Goal: Task Accomplishment & Management: Use online tool/utility

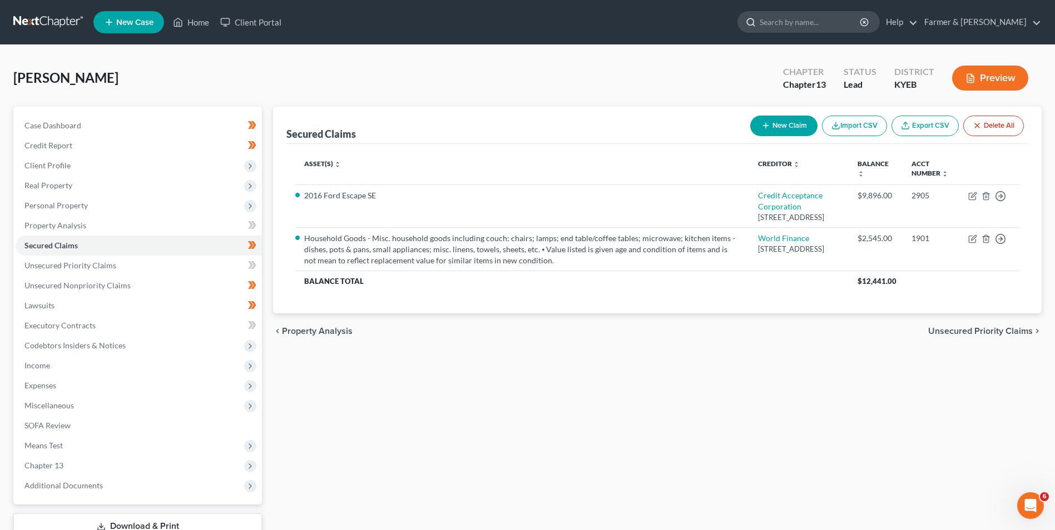
click at [851, 23] on input "search" at bounding box center [810, 22] width 102 height 21
click at [179, 23] on polyline at bounding box center [178, 24] width 3 height 4
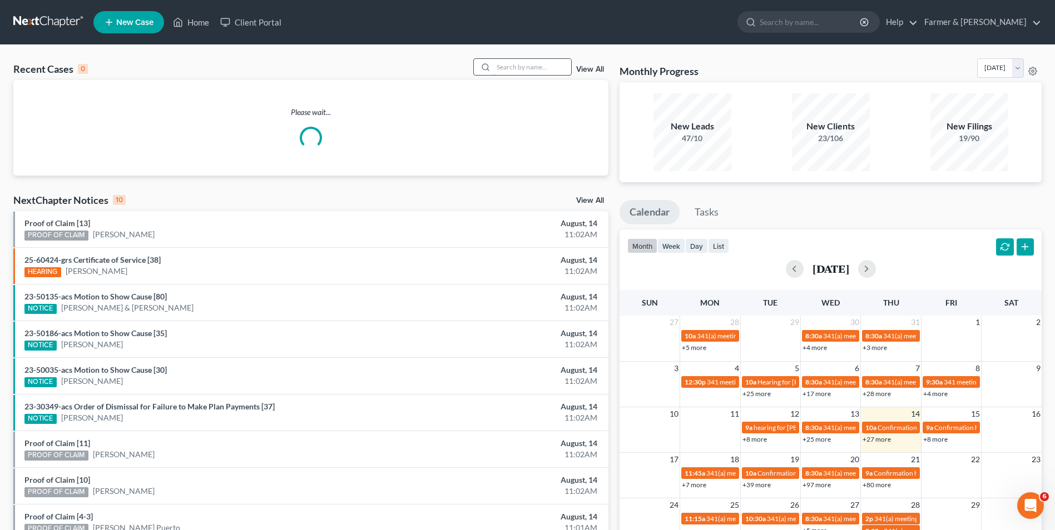
click at [528, 64] on input "search" at bounding box center [532, 67] width 78 height 16
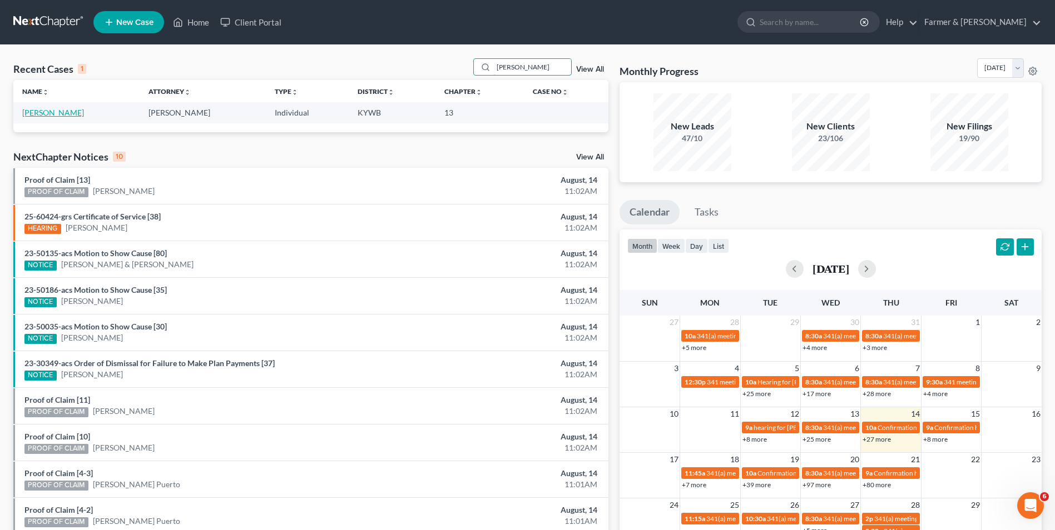
type input "[PERSON_NAME]"
click at [41, 116] on link "[PERSON_NAME]" at bounding box center [53, 112] width 62 height 9
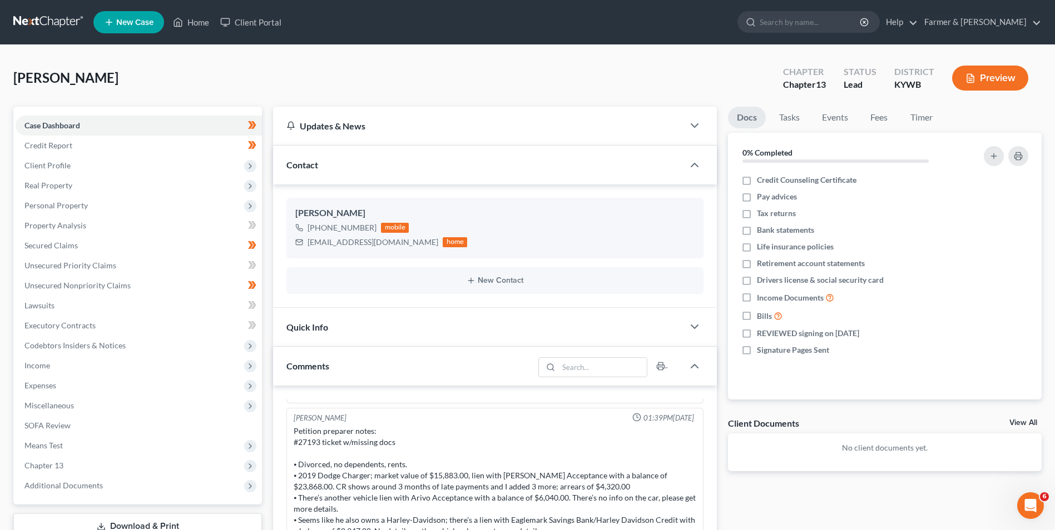
scroll to position [278, 0]
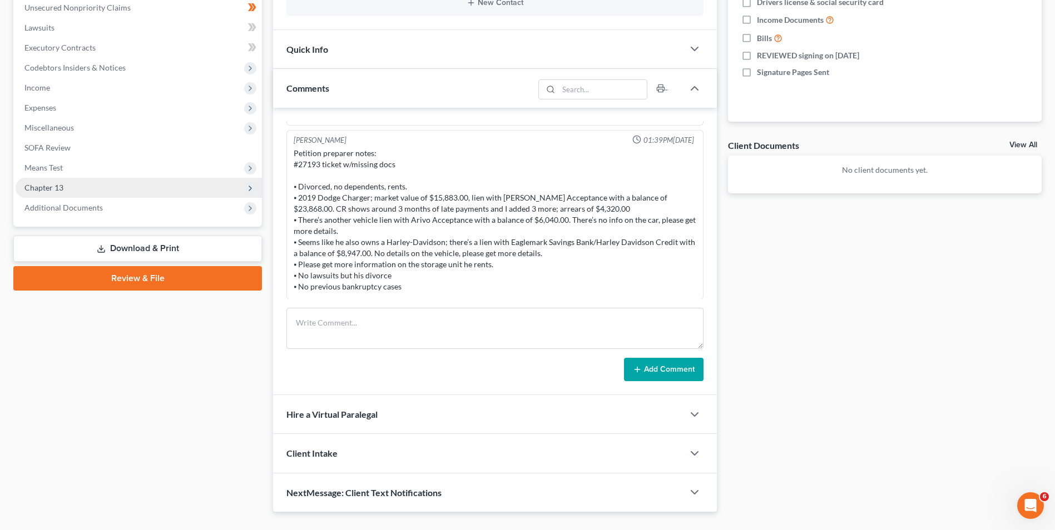
click at [77, 187] on span "Chapter 13" at bounding box center [139, 188] width 246 height 20
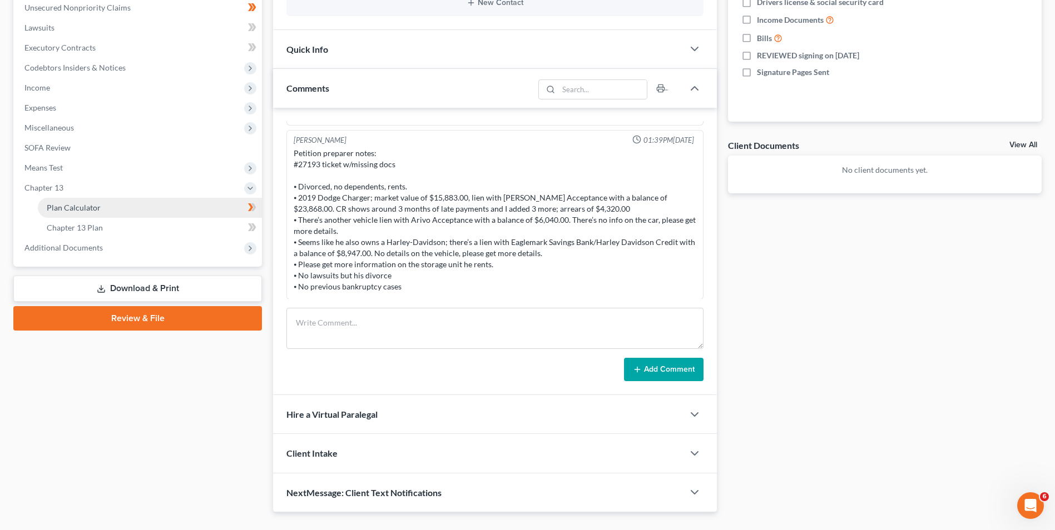
click at [105, 206] on link "Plan Calculator" at bounding box center [150, 208] width 224 height 20
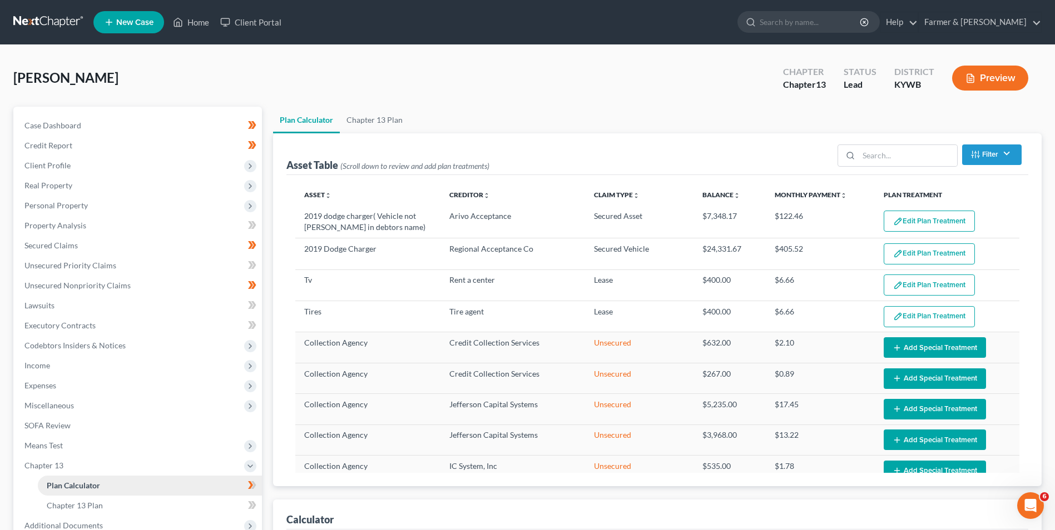
select select "59"
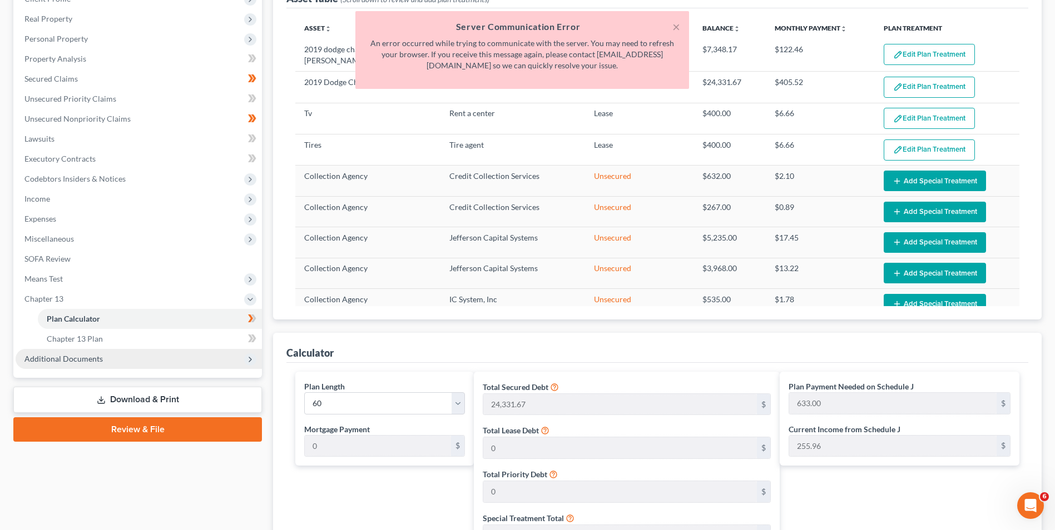
scroll to position [222, 0]
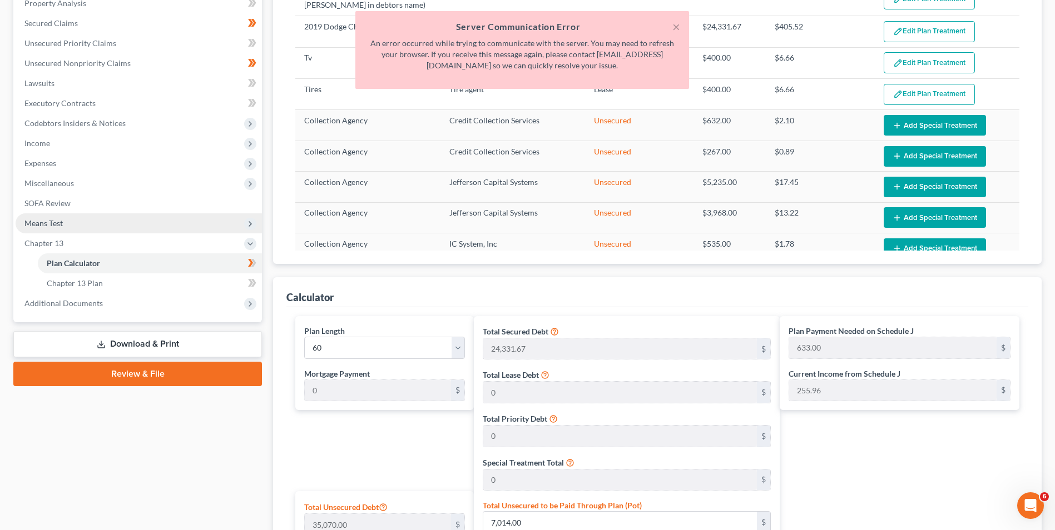
click at [64, 227] on span "Means Test" at bounding box center [139, 223] width 246 height 20
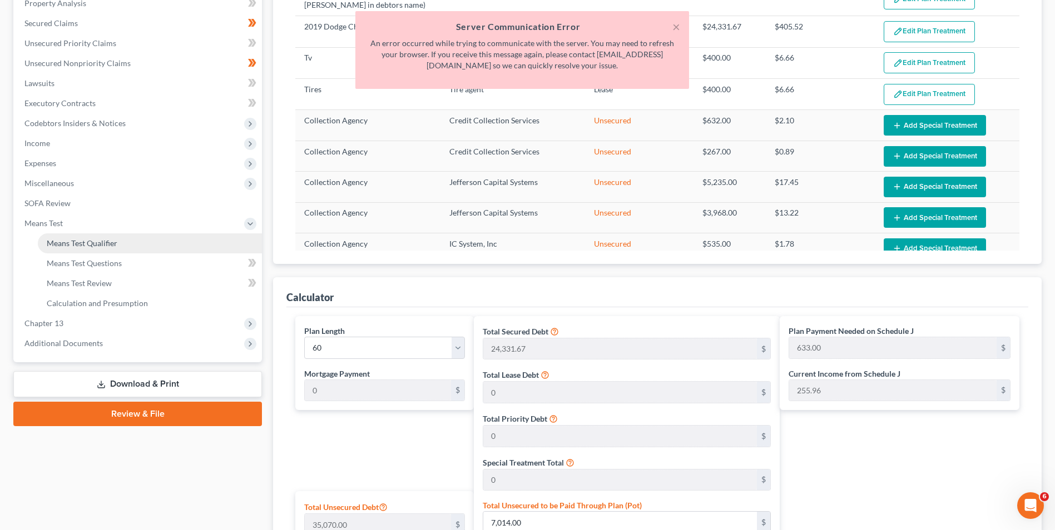
click at [71, 241] on span "Means Test Qualifier" at bounding box center [82, 242] width 71 height 9
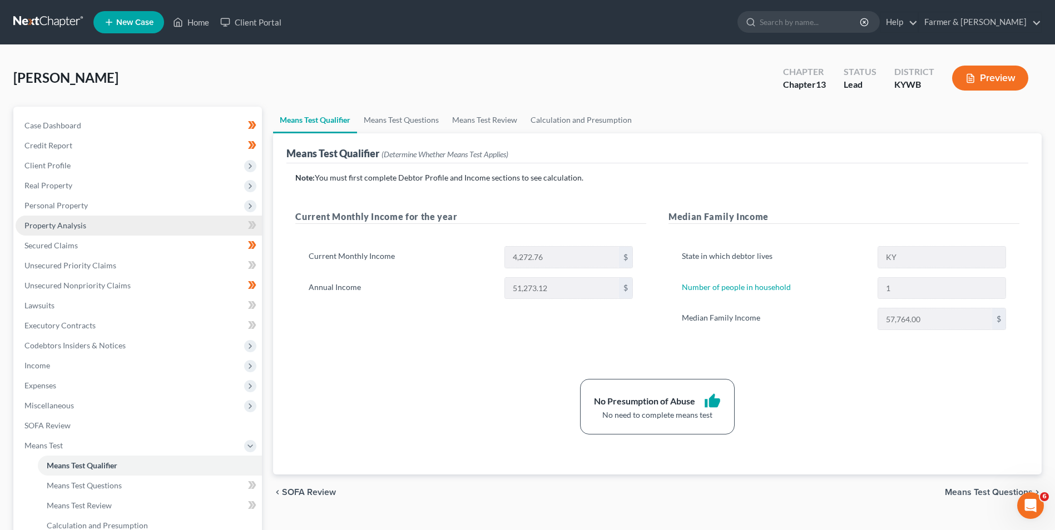
click at [86, 223] on span "Property Analysis" at bounding box center [55, 225] width 62 height 9
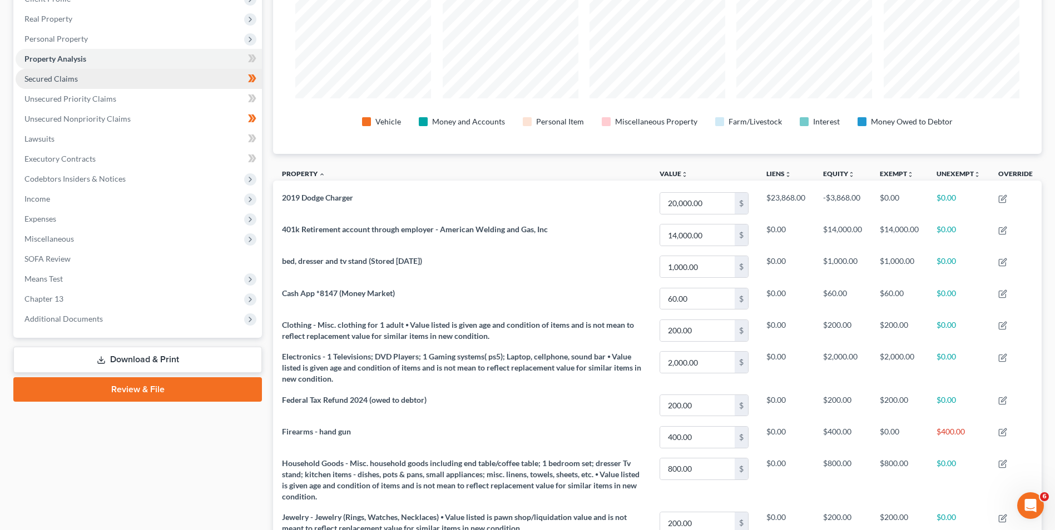
click at [82, 74] on link "Secured Claims" at bounding box center [139, 79] width 246 height 20
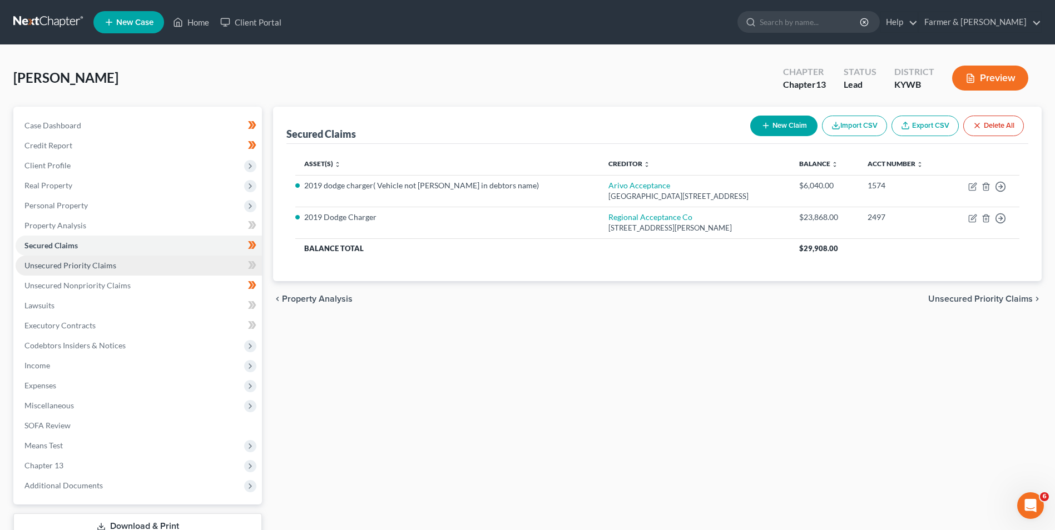
click at [68, 265] on span "Unsecured Priority Claims" at bounding box center [70, 265] width 92 height 9
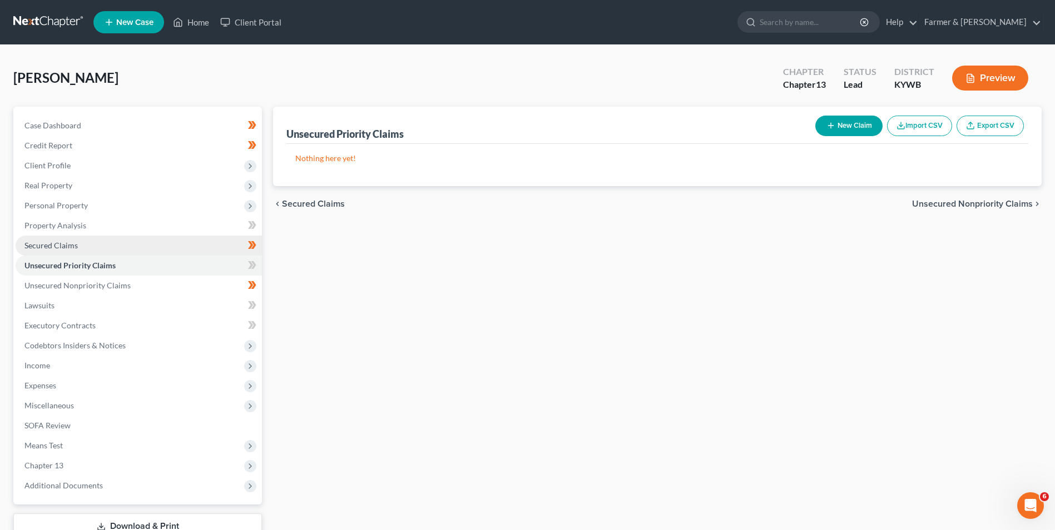
click at [63, 248] on span "Secured Claims" at bounding box center [50, 245] width 53 height 9
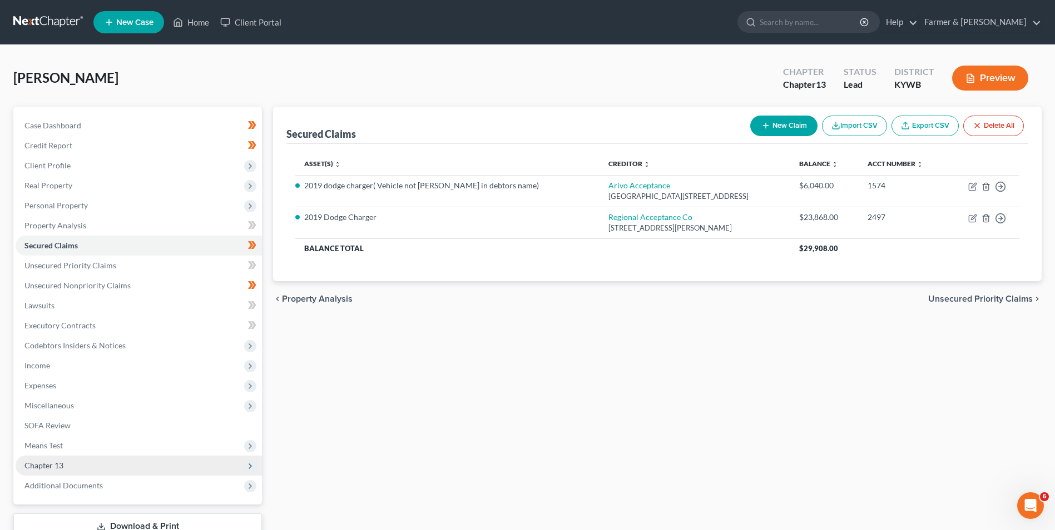
click at [68, 468] on span "Chapter 13" at bounding box center [139, 466] width 246 height 20
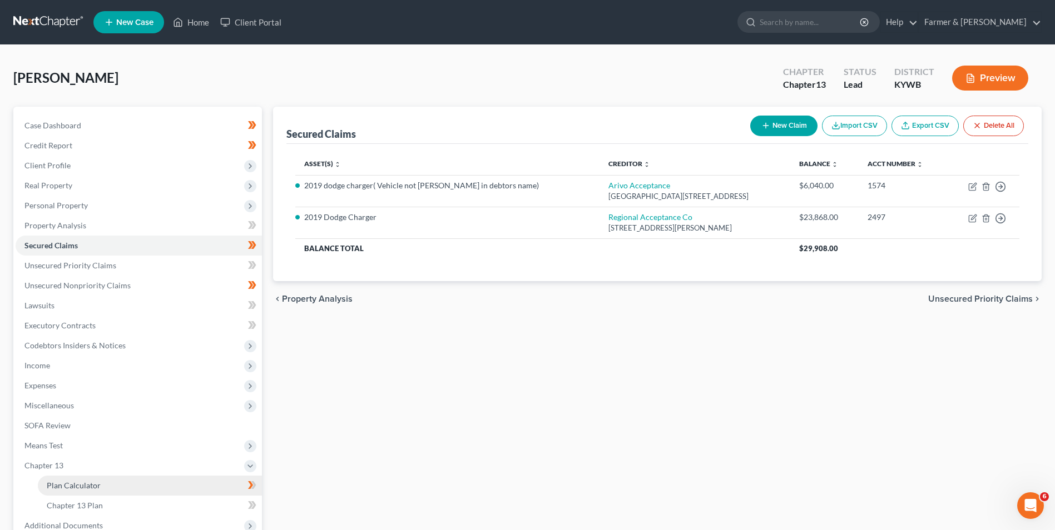
click at [81, 487] on span "Plan Calculator" at bounding box center [74, 485] width 54 height 9
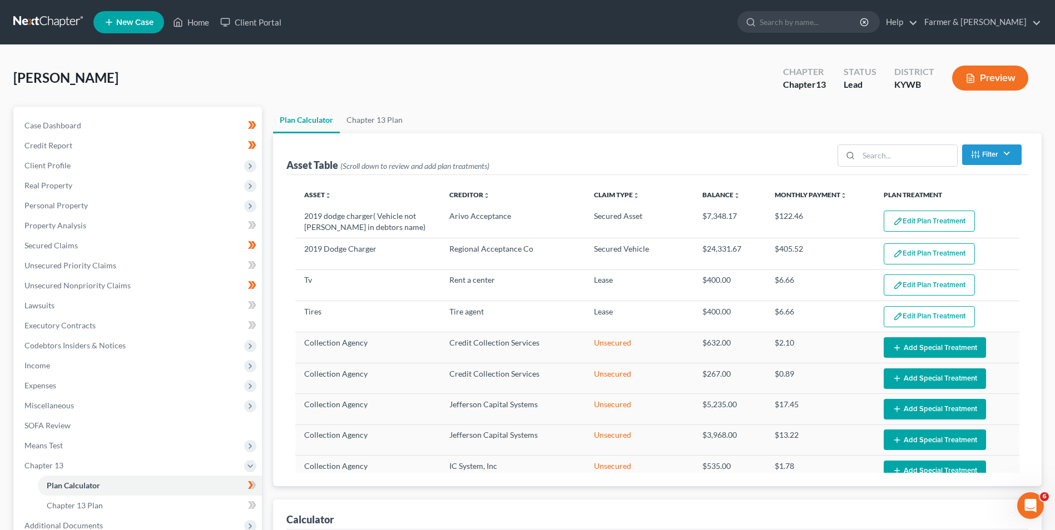
select select "59"
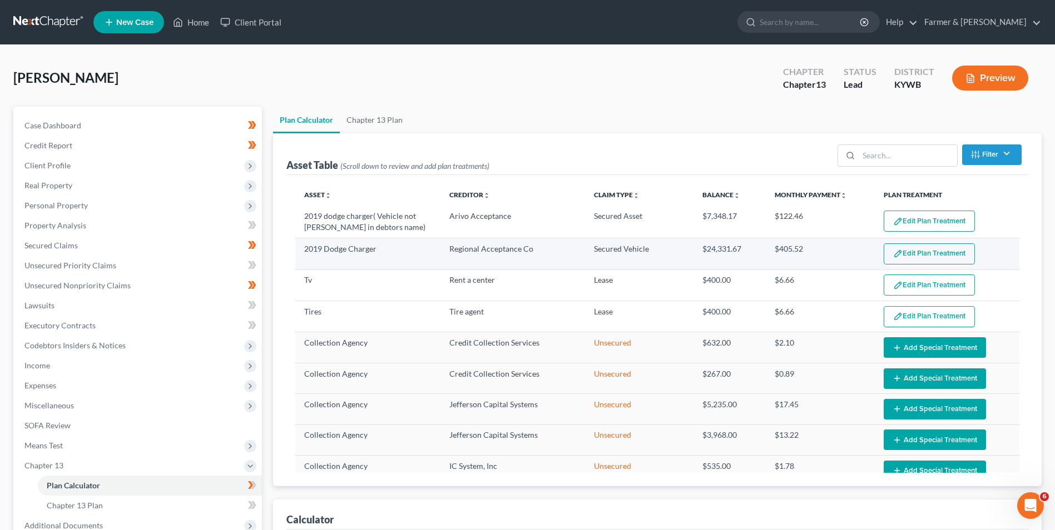
click at [911, 254] on button "Edit Plan Treatment" at bounding box center [928, 253] width 91 height 21
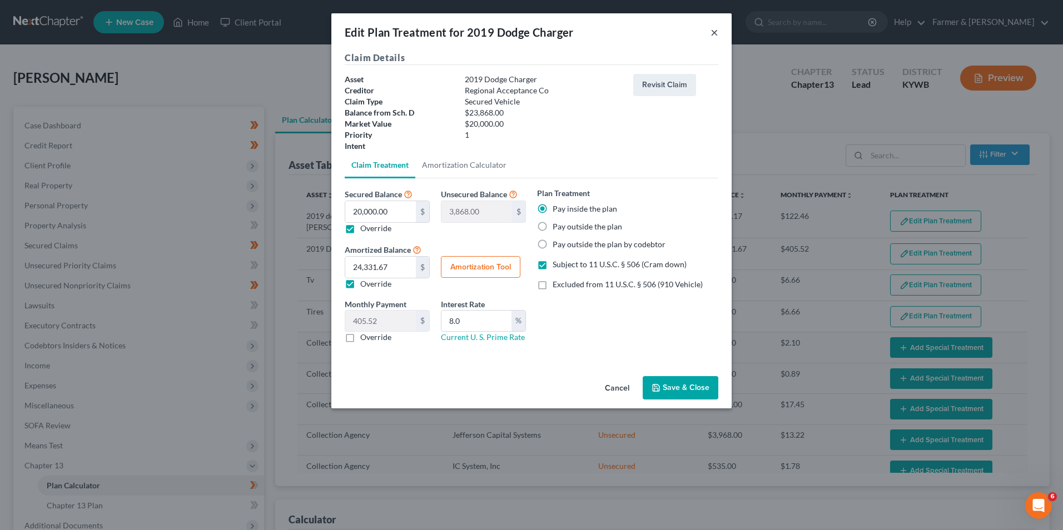
click at [715, 36] on button "×" at bounding box center [714, 32] width 8 height 13
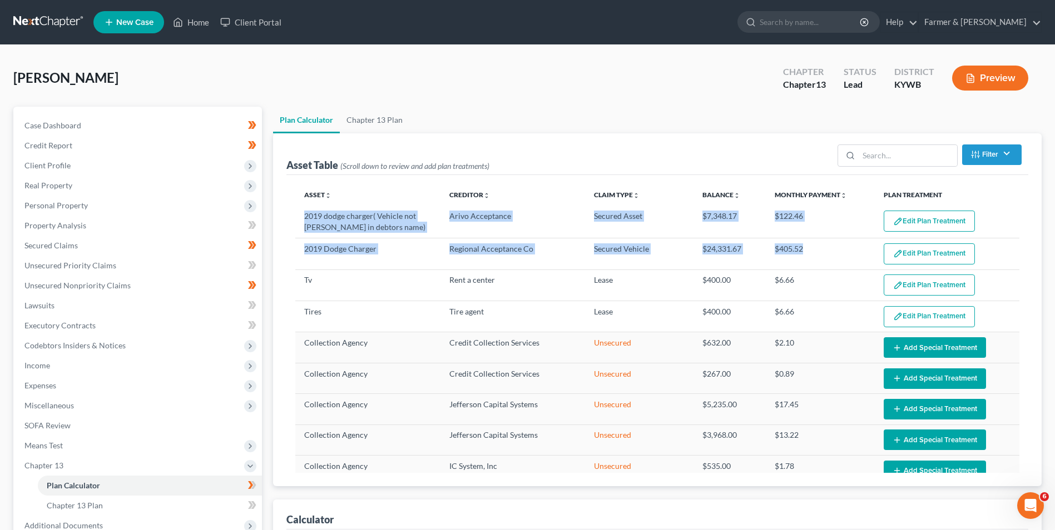
drag, startPoint x: 796, startPoint y: 248, endPoint x: 294, endPoint y: 216, distance: 503.5
click at [294, 216] on div "Asset unfold_more expand_more expand_less Creditor unfold_more expand_more expa…" at bounding box center [657, 330] width 742 height 311
click at [86, 143] on link "Credit Report" at bounding box center [139, 146] width 246 height 20
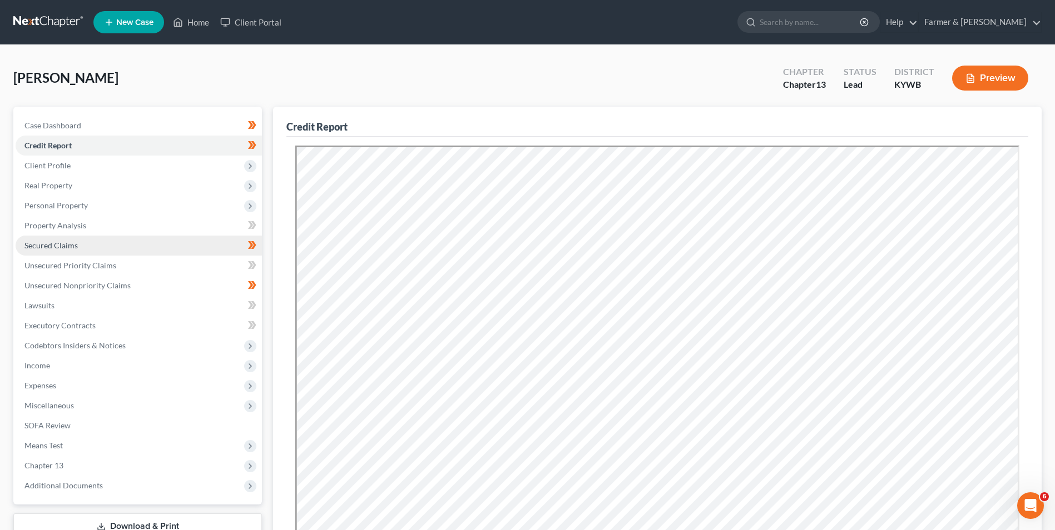
click at [68, 252] on link "Secured Claims" at bounding box center [139, 246] width 246 height 20
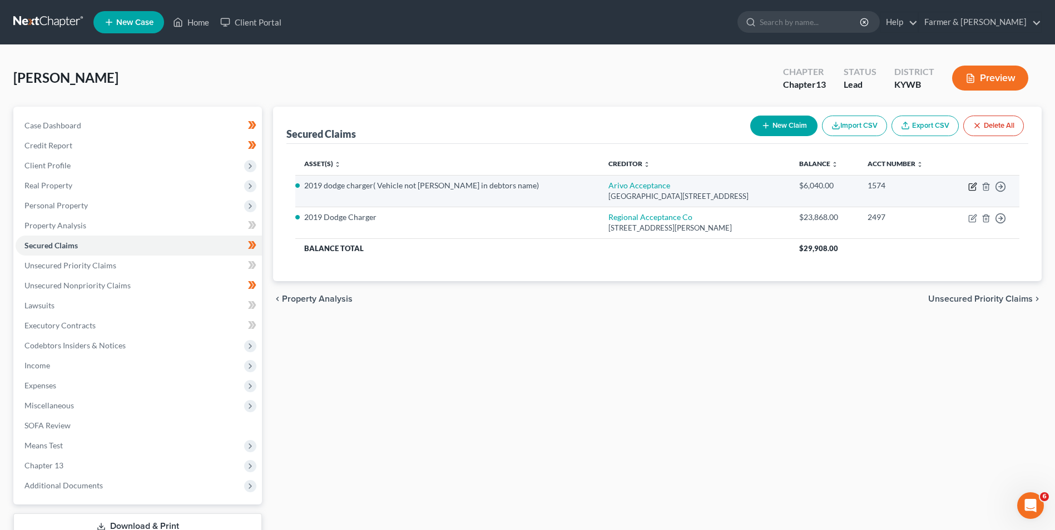
click at [969, 185] on icon "button" at bounding box center [972, 186] width 9 height 9
select select "46"
select select "4"
select select "0"
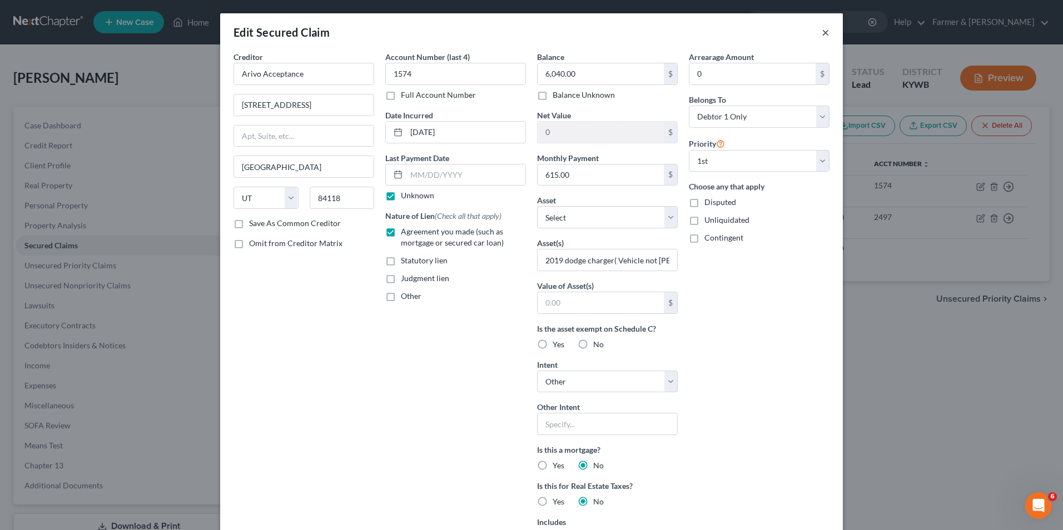
click at [822, 33] on button "×" at bounding box center [826, 32] width 8 height 13
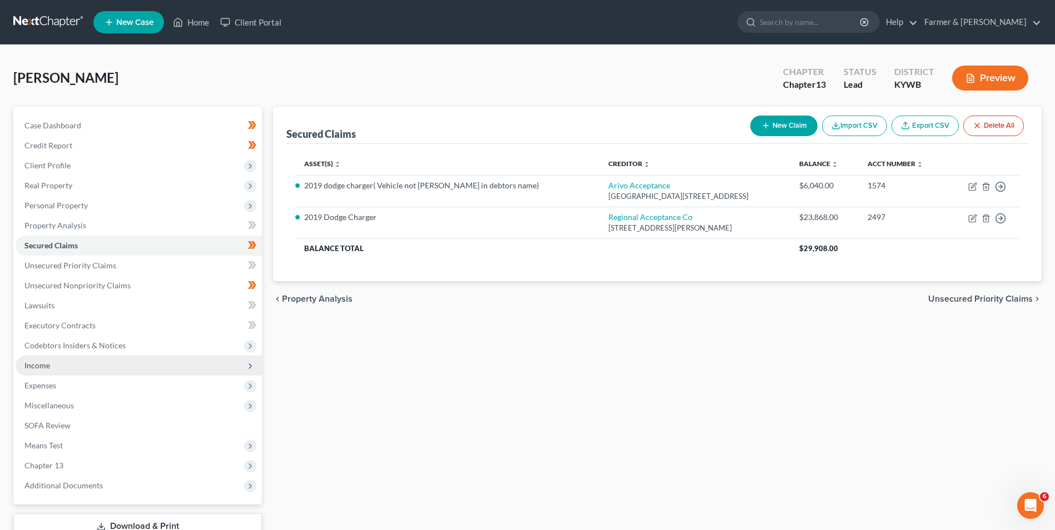
scroll to position [81, 0]
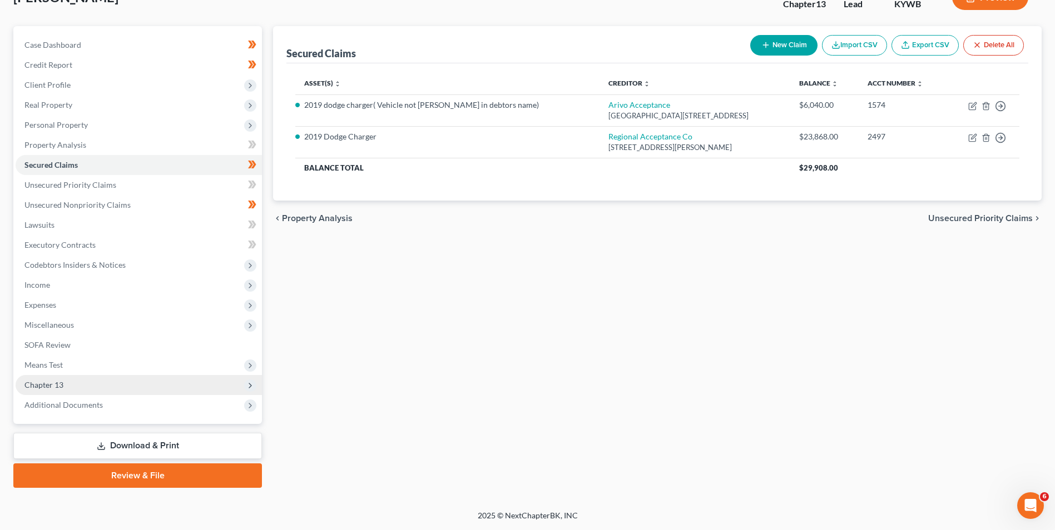
click at [64, 387] on span "Chapter 13" at bounding box center [139, 385] width 246 height 20
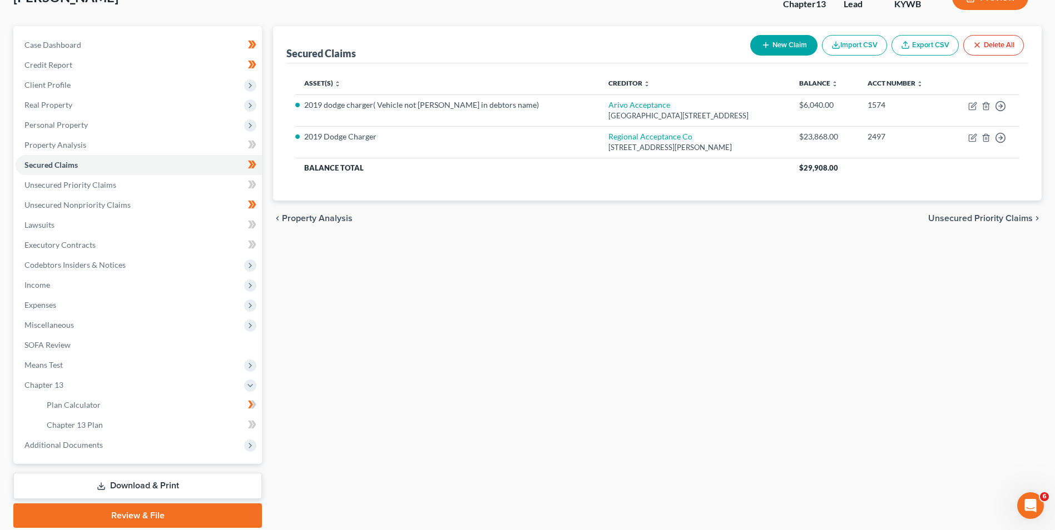
scroll to position [121, 0]
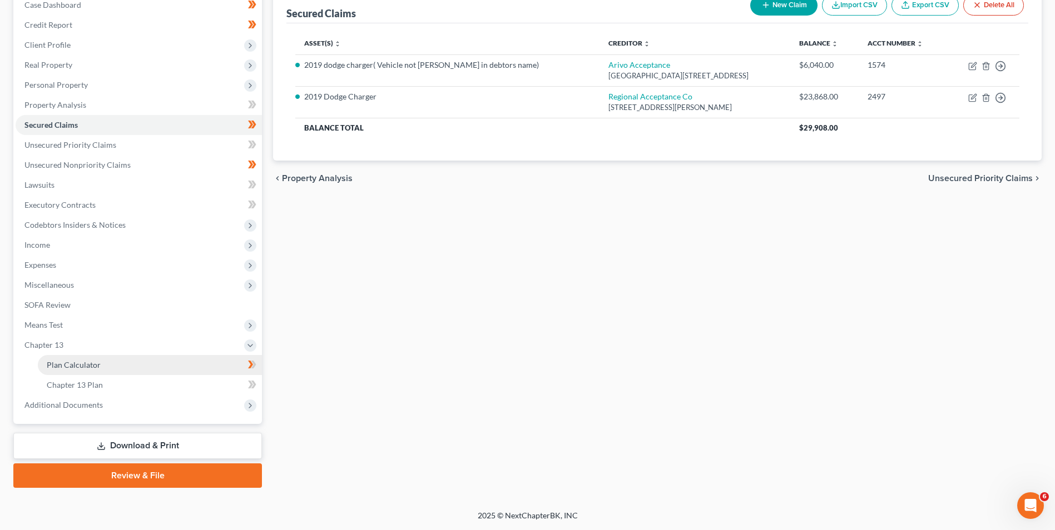
click at [112, 366] on link "Plan Calculator" at bounding box center [150, 365] width 224 height 20
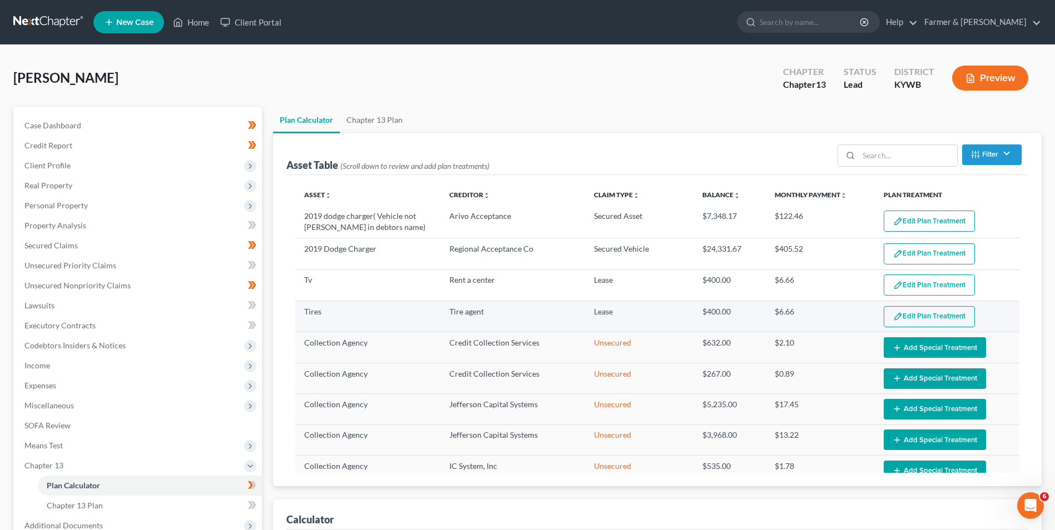
select select "59"
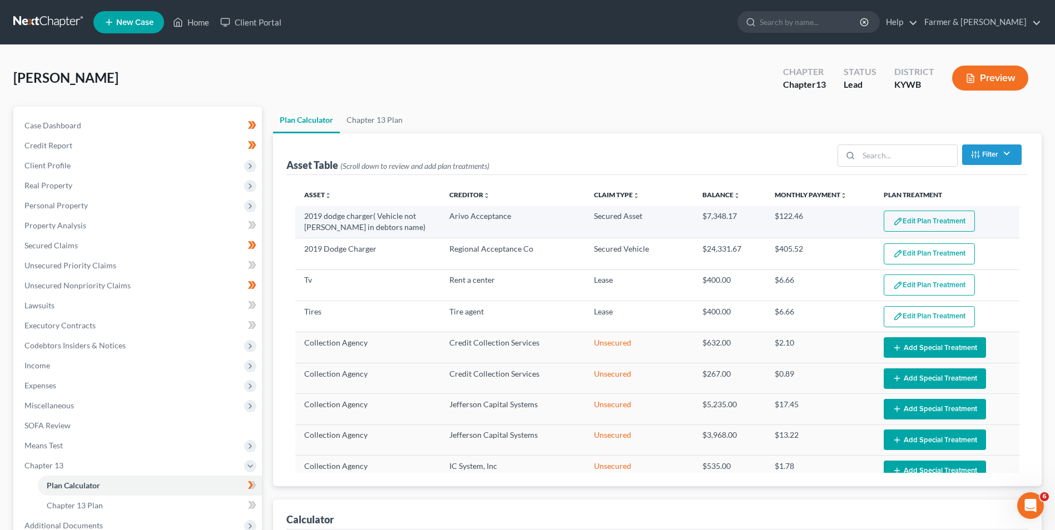
click at [918, 224] on button "Edit Plan Treatment" at bounding box center [928, 221] width 91 height 21
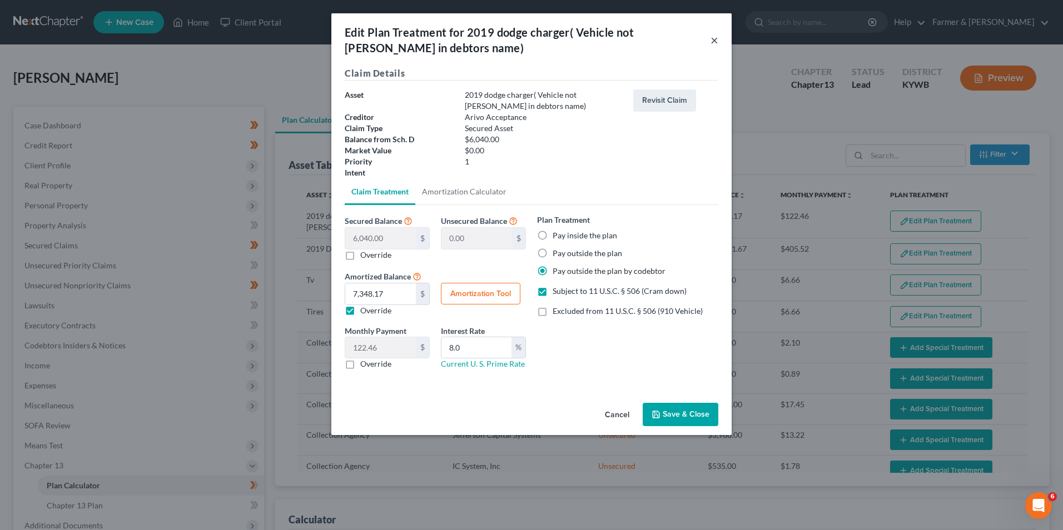
click at [712, 41] on button "×" at bounding box center [714, 39] width 8 height 13
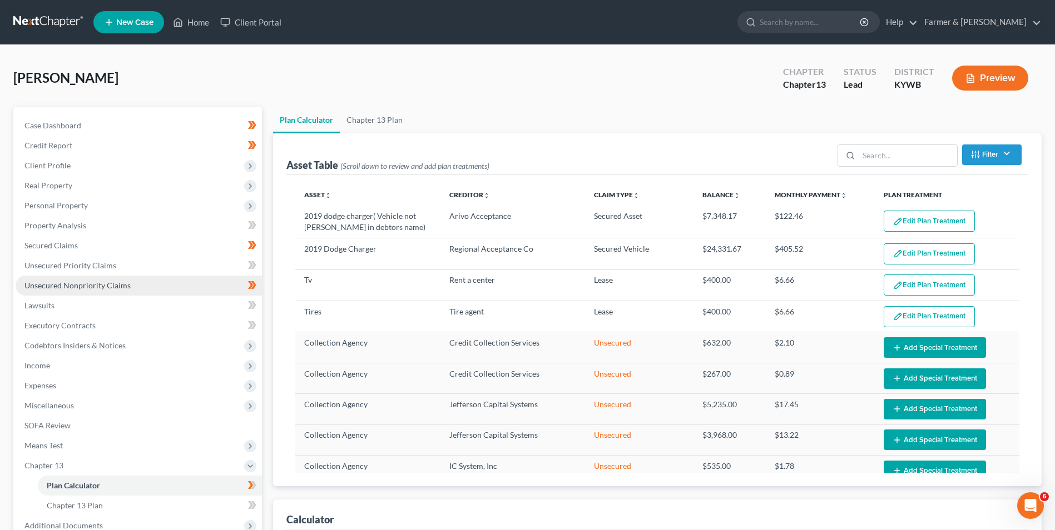
click at [67, 285] on span "Unsecured Nonpriority Claims" at bounding box center [77, 285] width 106 height 9
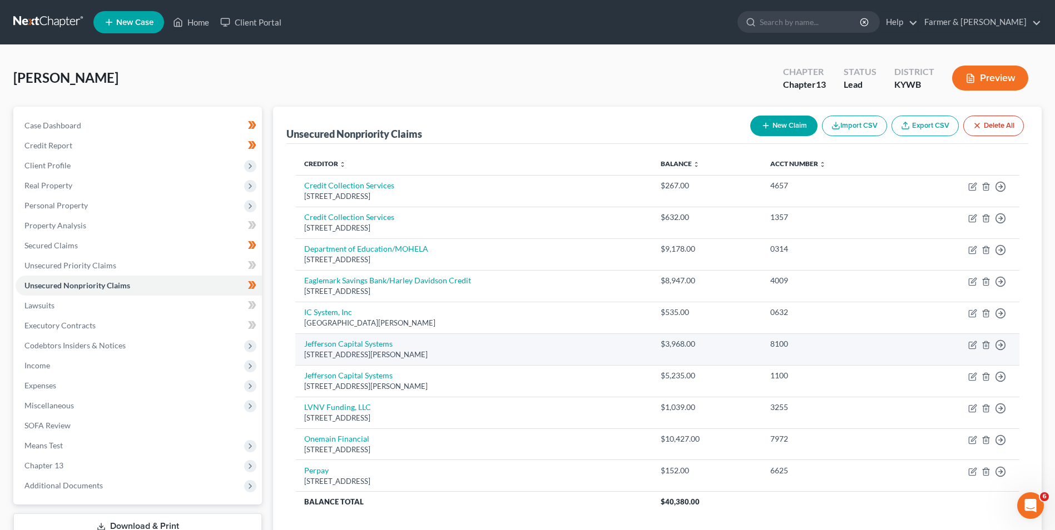
scroll to position [82, 0]
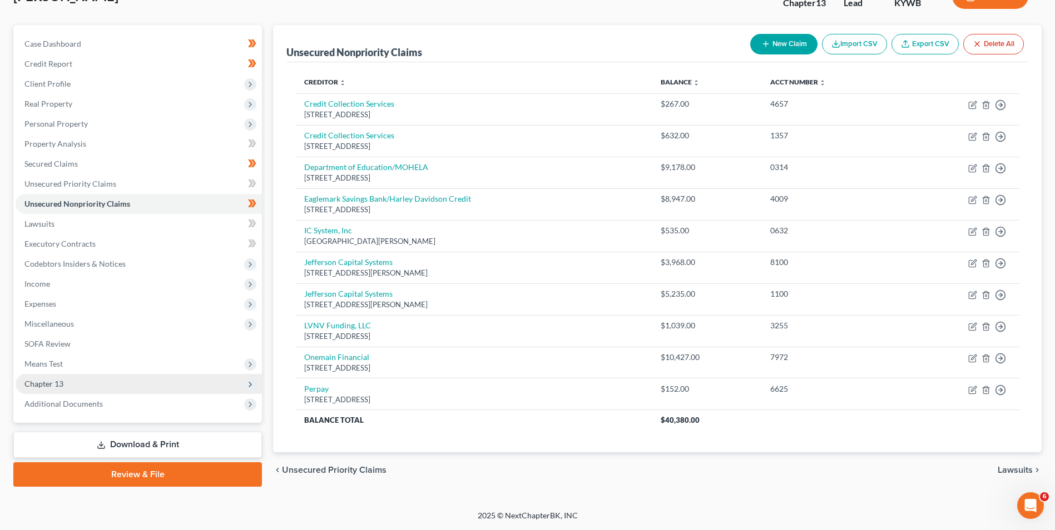
click at [83, 387] on span "Chapter 13" at bounding box center [139, 384] width 246 height 20
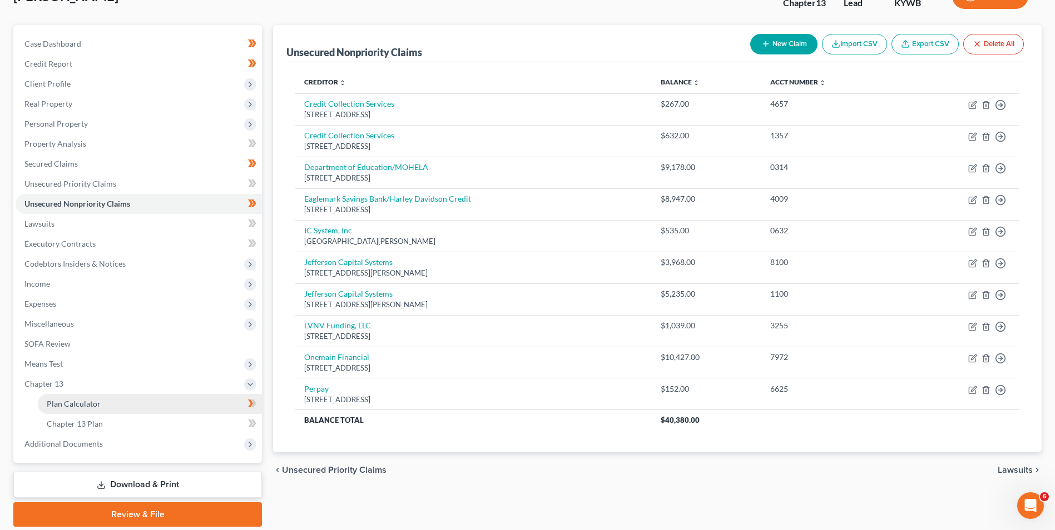
click at [101, 403] on link "Plan Calculator" at bounding box center [150, 404] width 224 height 20
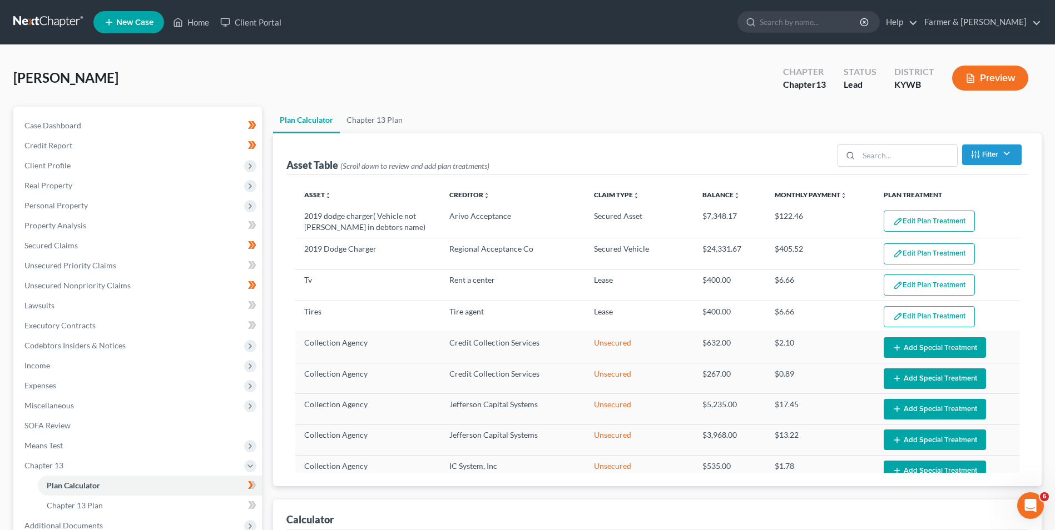
scroll to position [167, 0]
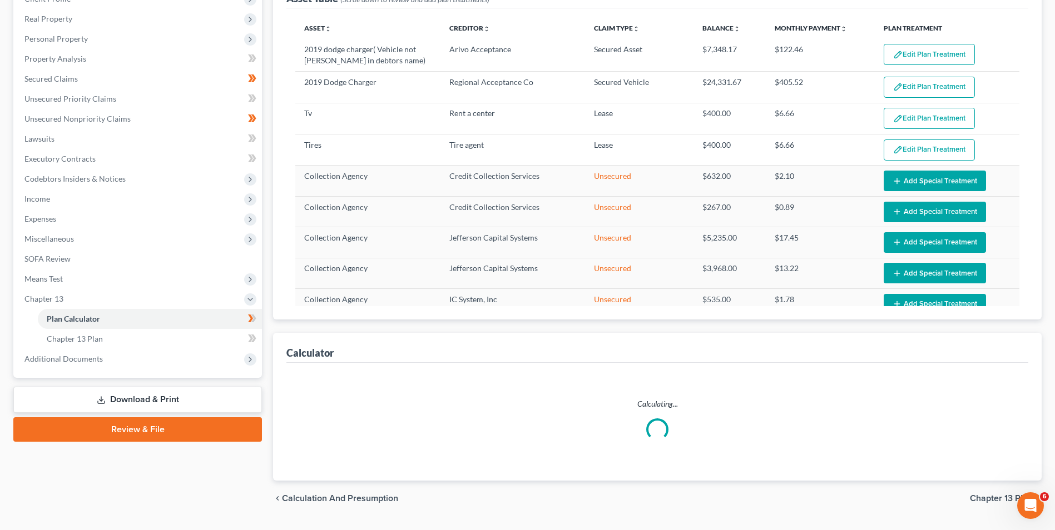
select select "59"
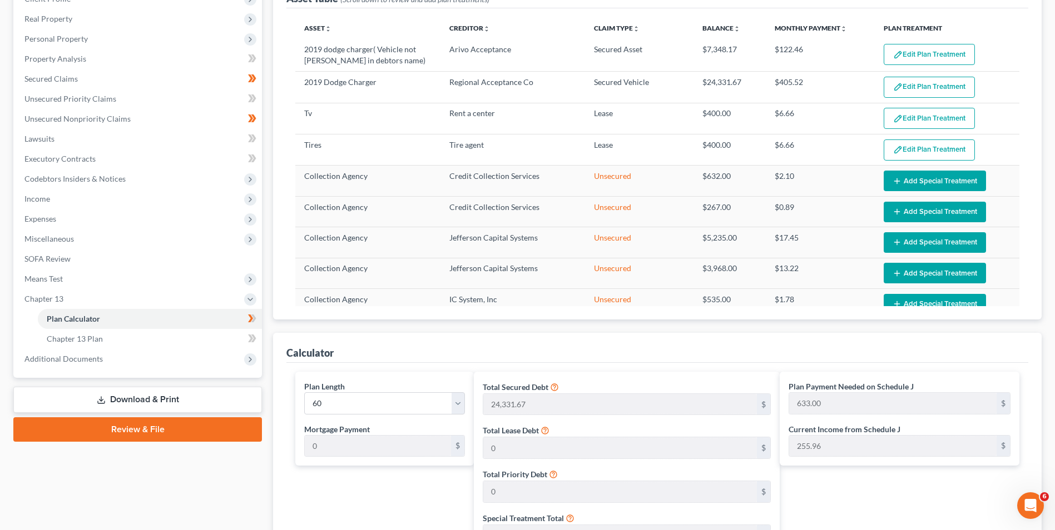
scroll to position [111, 0]
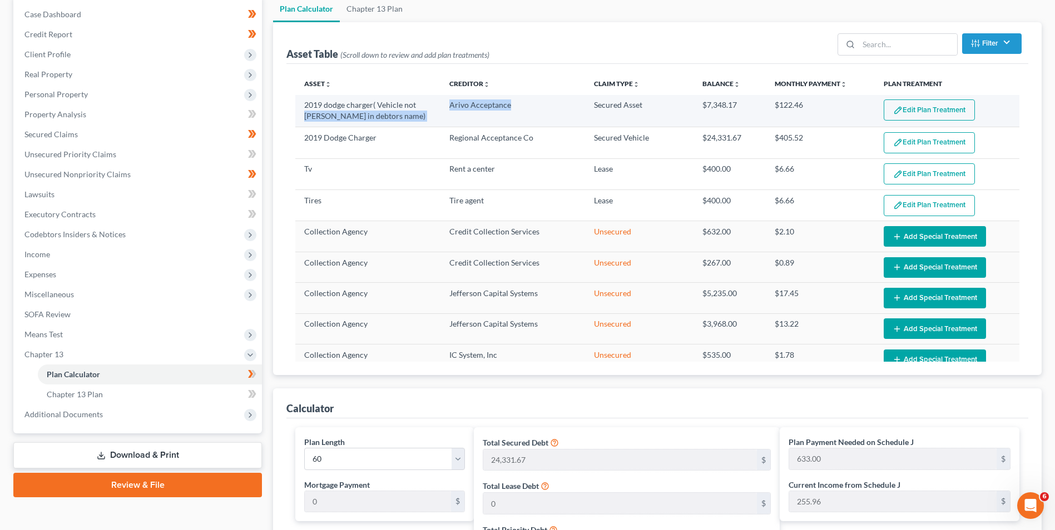
drag, startPoint x: 509, startPoint y: 103, endPoint x: 434, endPoint y: 101, distance: 74.5
click at [434, 101] on tr "2019 dodge charger( Vehicle not [PERSON_NAME] in debtors name) Arivo Acceptance…" at bounding box center [657, 111] width 724 height 32
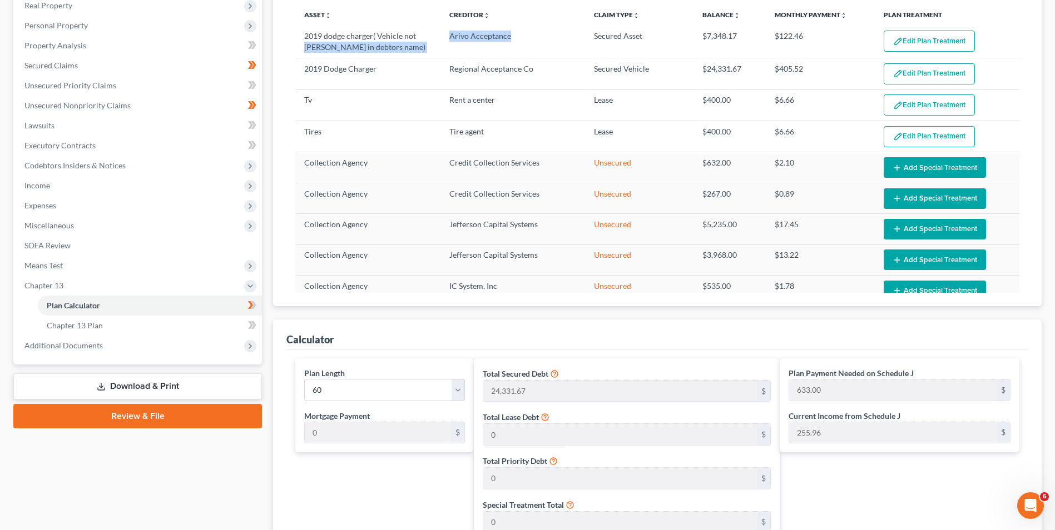
scroll to position [184, 0]
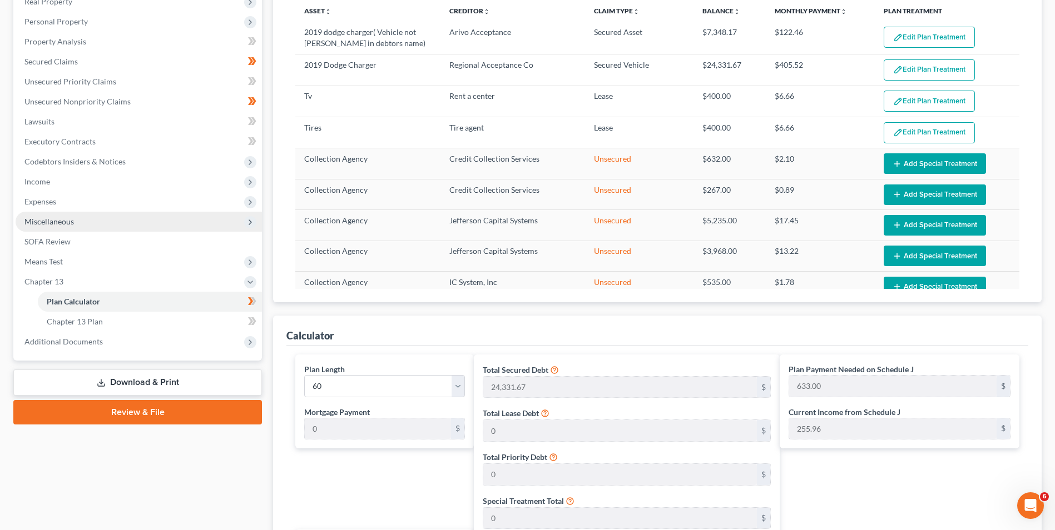
click at [96, 215] on span "Miscellaneous" at bounding box center [139, 222] width 246 height 20
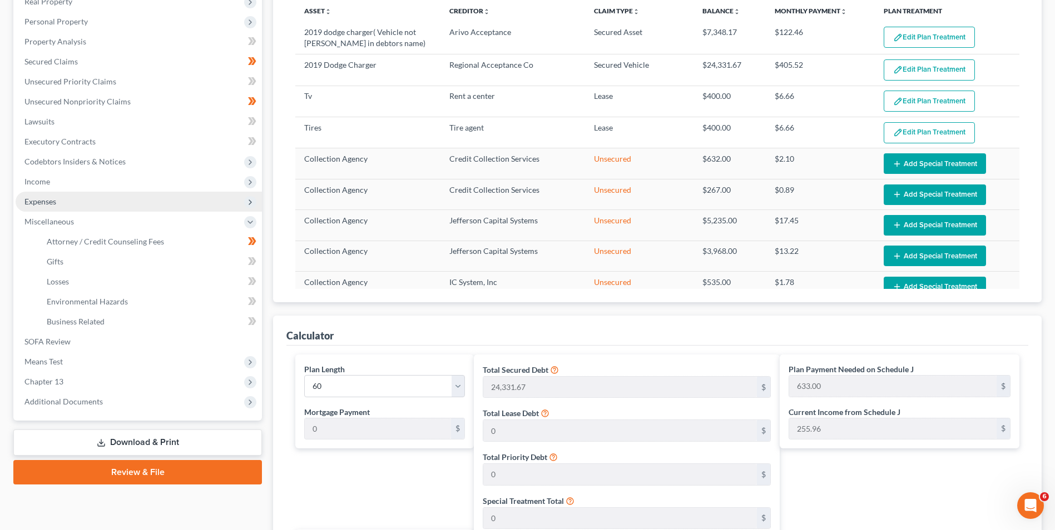
click at [80, 205] on span "Expenses" at bounding box center [139, 202] width 246 height 20
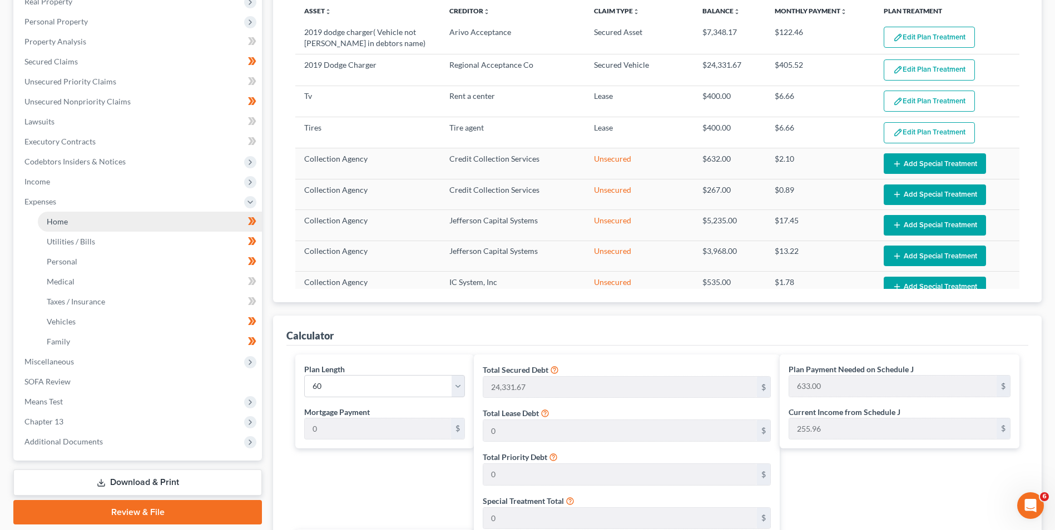
click at [72, 222] on link "Home" at bounding box center [150, 222] width 224 height 20
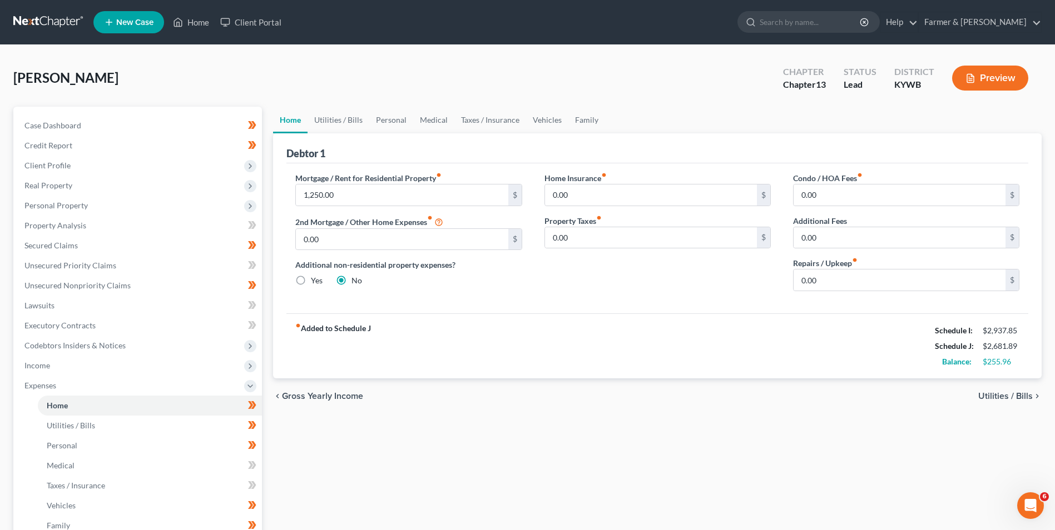
scroll to position [221, 0]
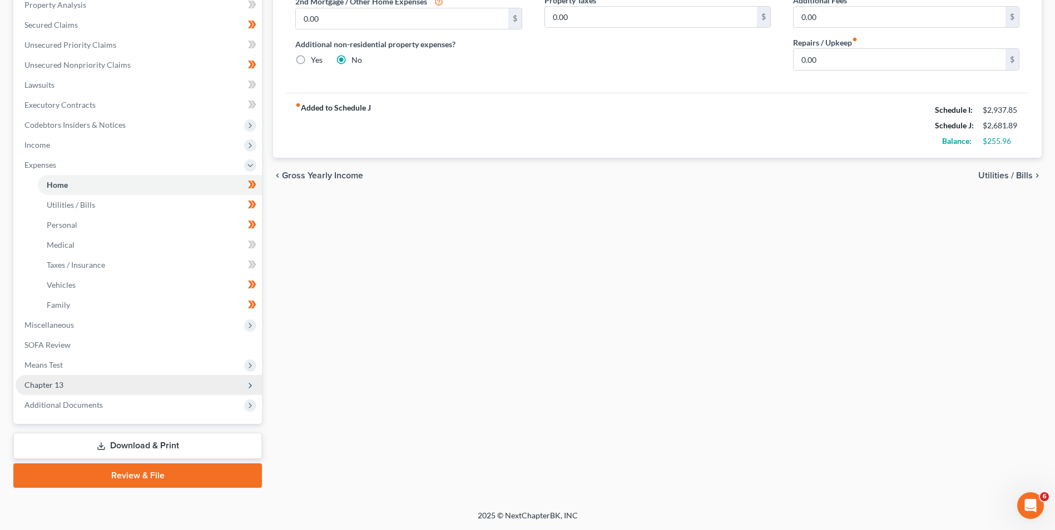
click at [50, 392] on span "Chapter 13" at bounding box center [139, 385] width 246 height 20
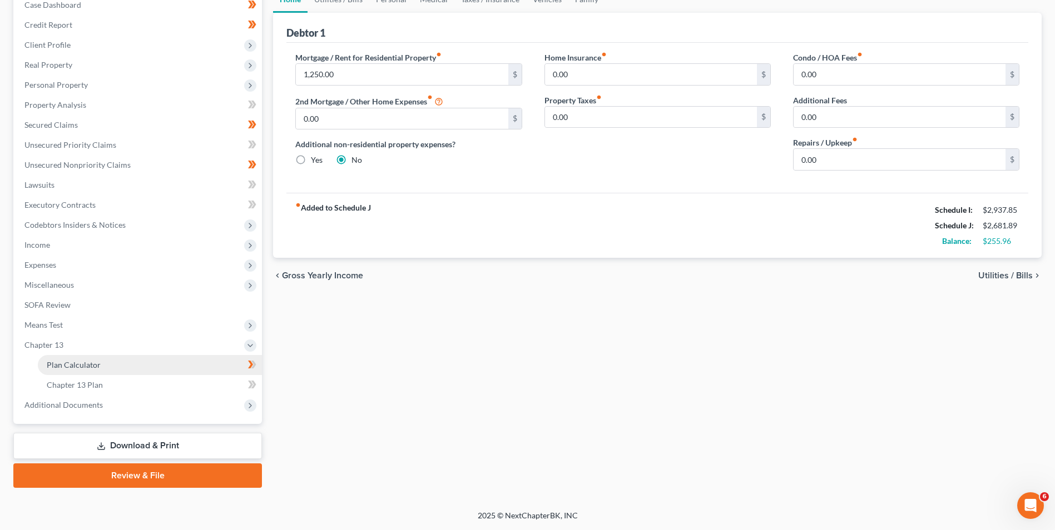
scroll to position [121, 0]
click at [80, 367] on span "Plan Calculator" at bounding box center [74, 364] width 54 height 9
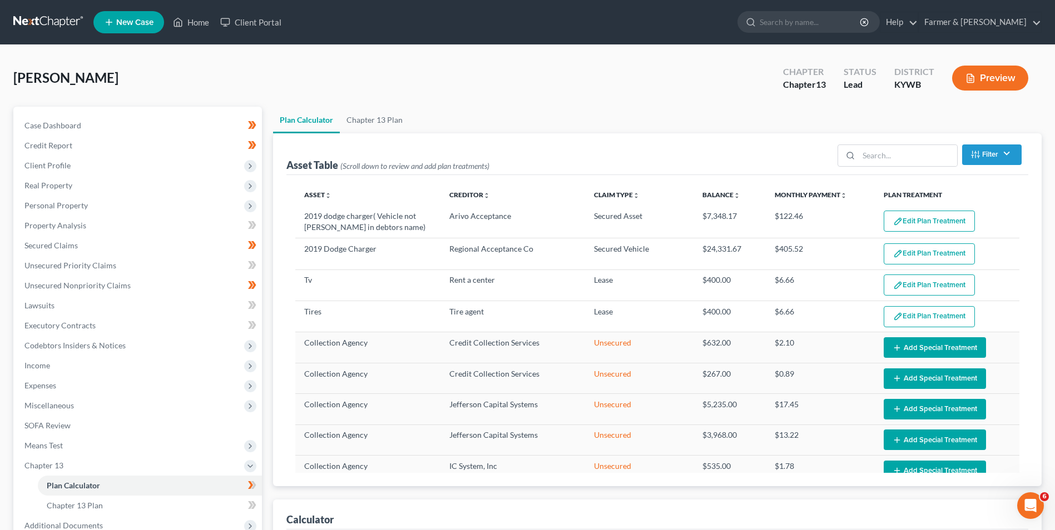
select select "59"
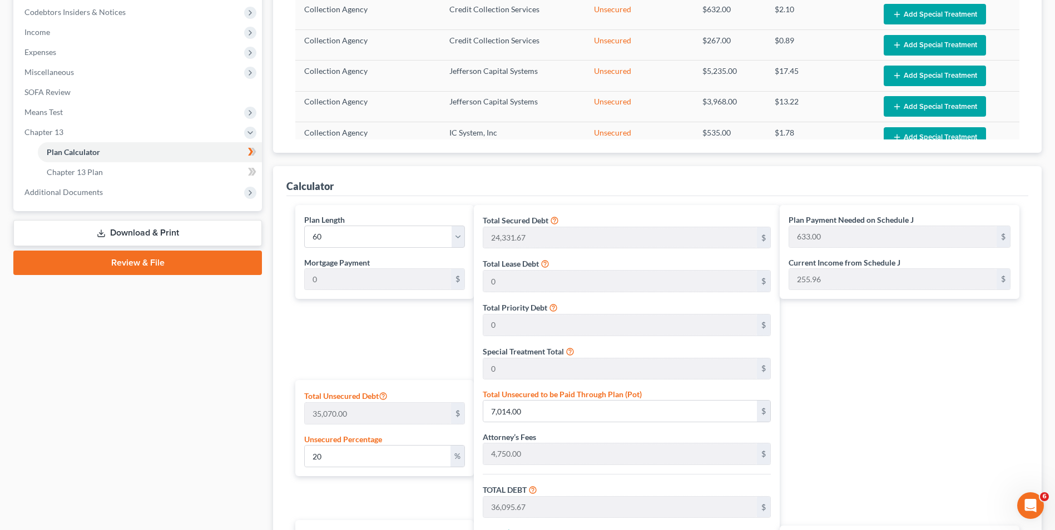
scroll to position [389, 0]
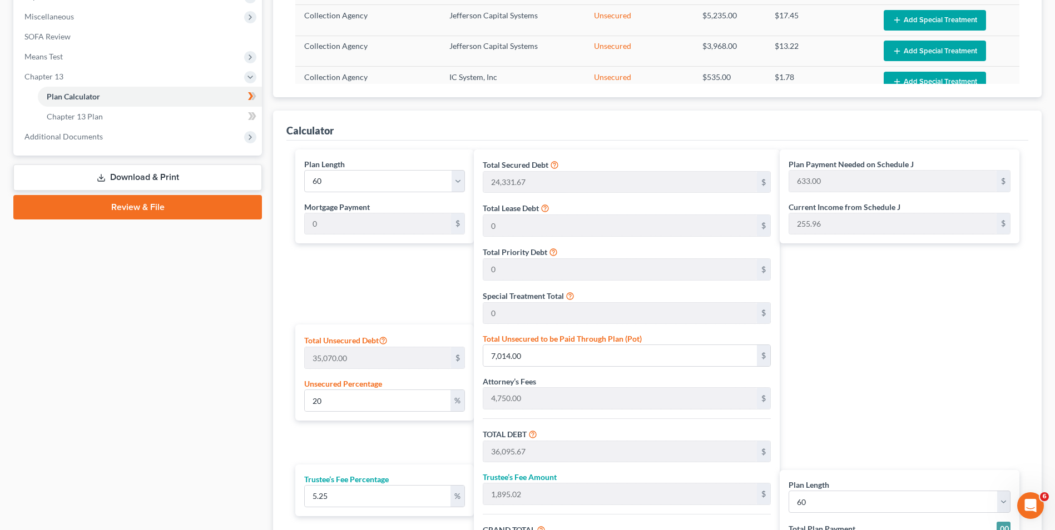
click at [739, 107] on ui-view "Asset Table (Scroll down to review and add plan treatments) Filter Claim Type F…" at bounding box center [657, 179] width 768 height 870
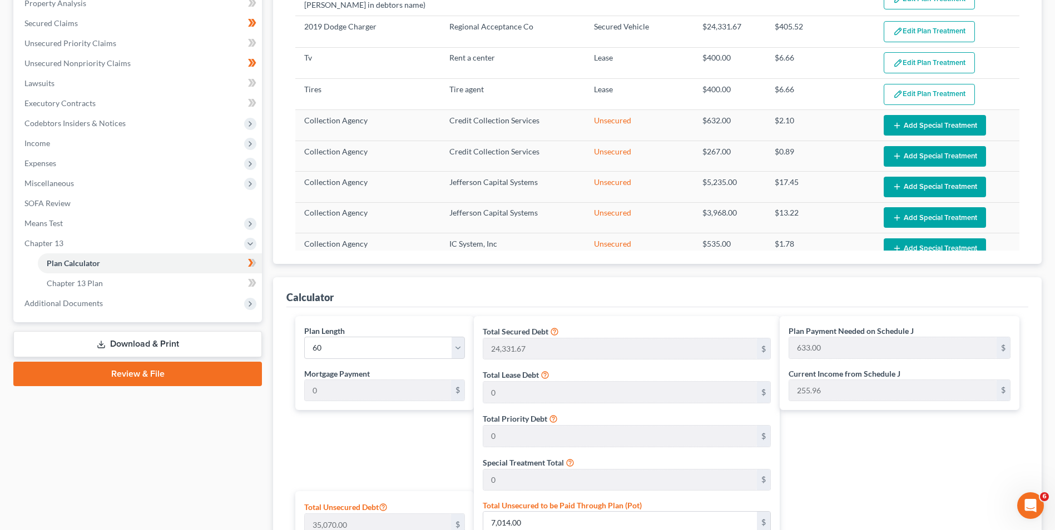
scroll to position [0, 0]
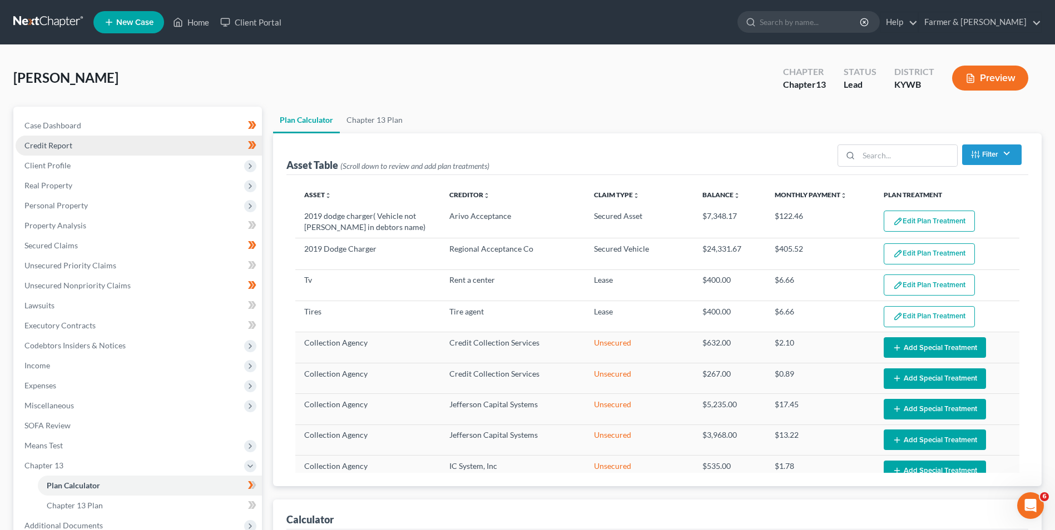
click at [69, 150] on span "Credit Report" at bounding box center [48, 145] width 48 height 9
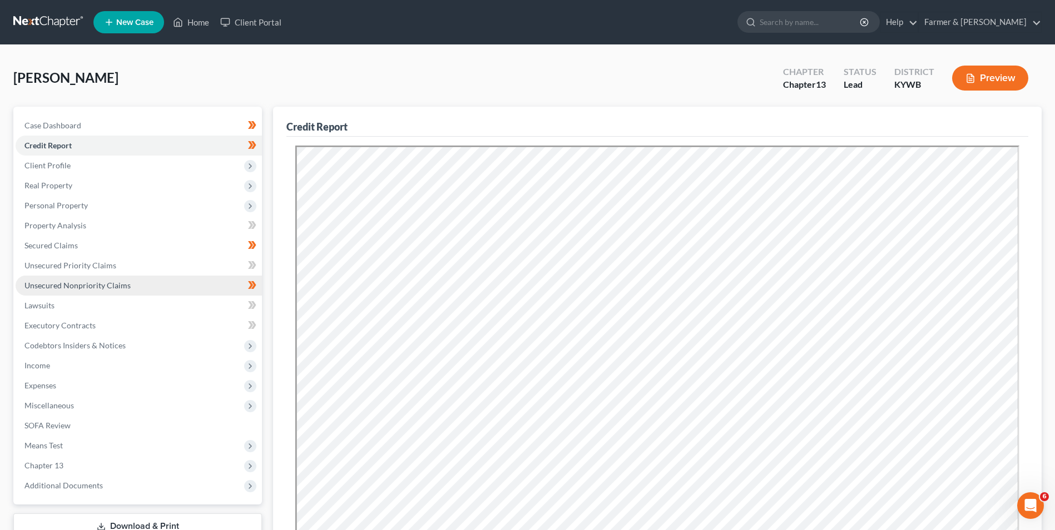
scroll to position [200, 0]
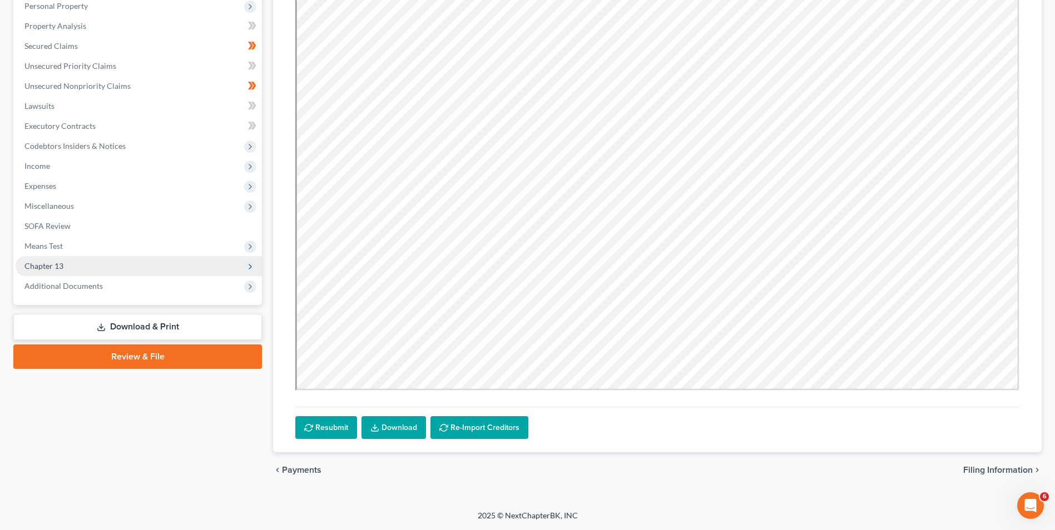
click at [96, 268] on span "Chapter 13" at bounding box center [139, 266] width 246 height 20
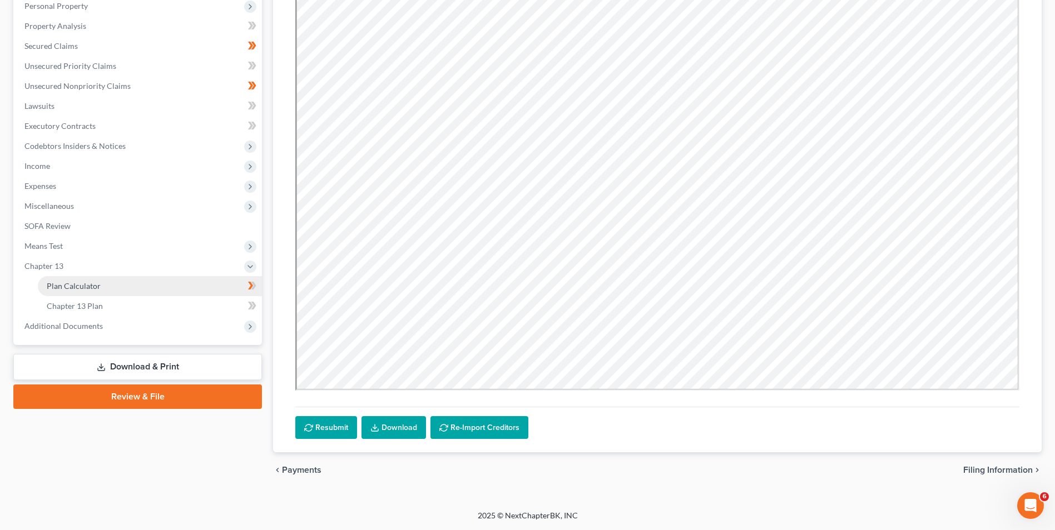
click at [97, 288] on span "Plan Calculator" at bounding box center [74, 285] width 54 height 9
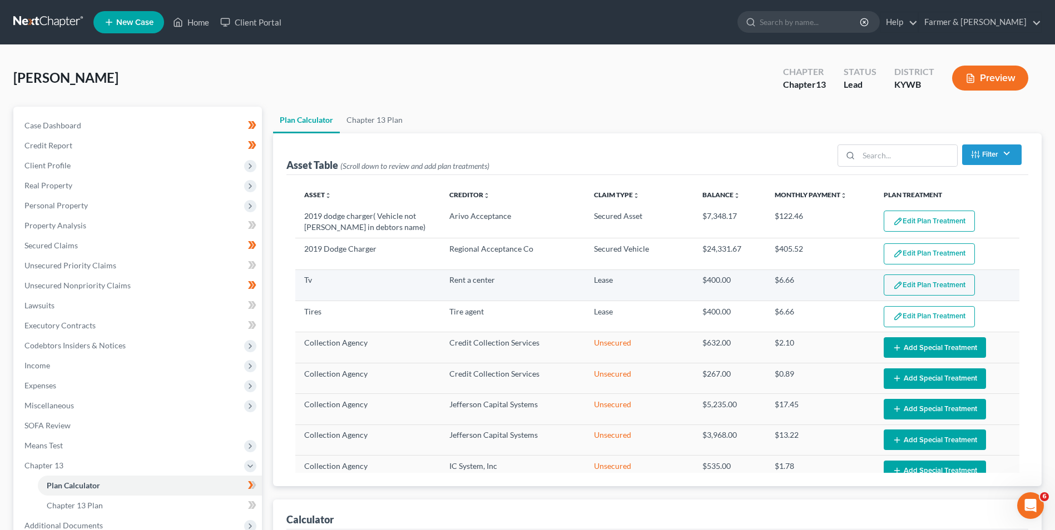
select select "59"
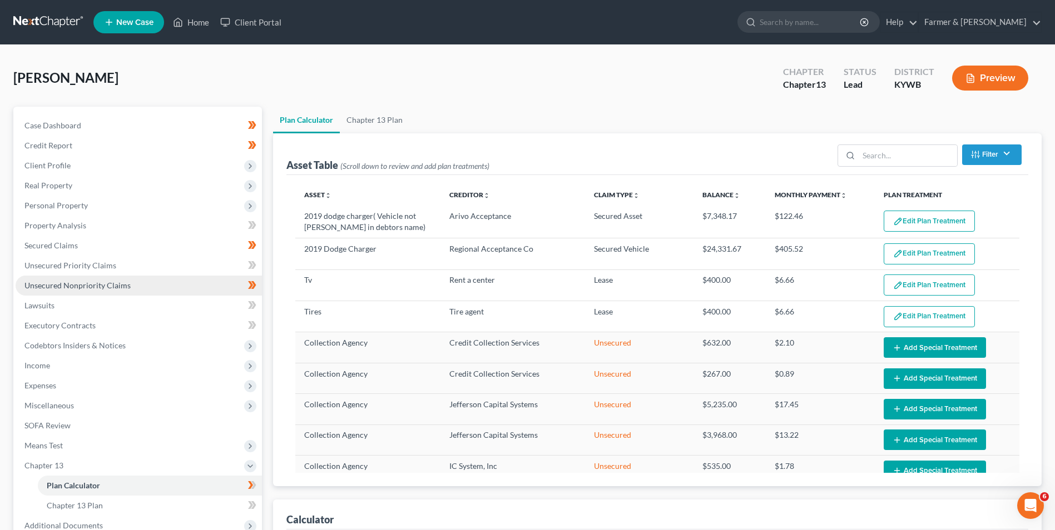
click at [97, 288] on span "Unsecured Nonpriority Claims" at bounding box center [77, 285] width 106 height 9
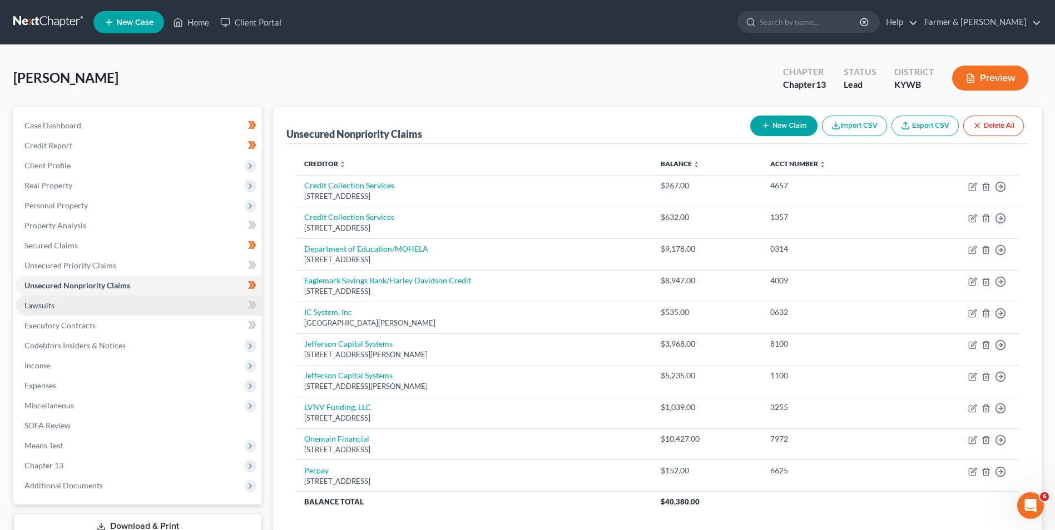
click at [76, 305] on link "Lawsuits" at bounding box center [139, 306] width 246 height 20
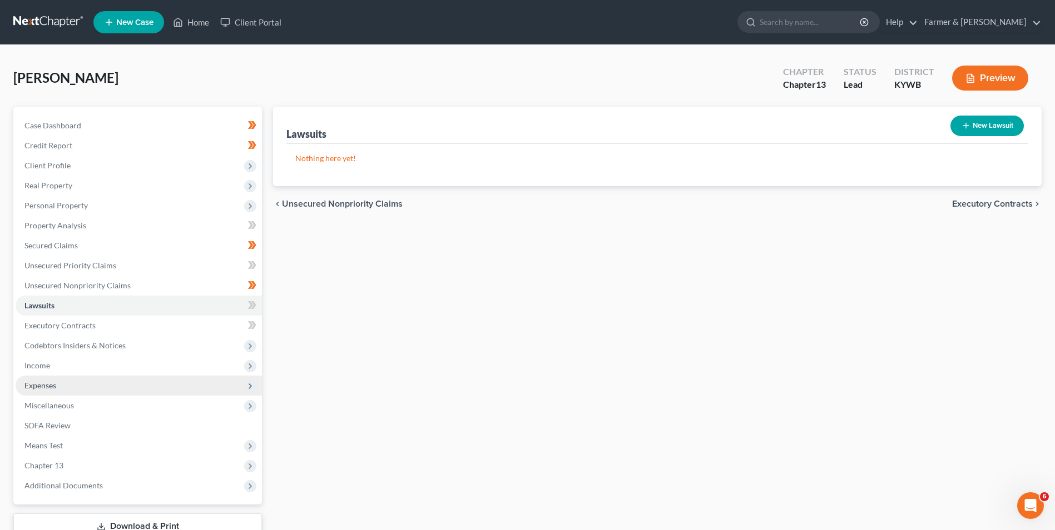
scroll to position [81, 0]
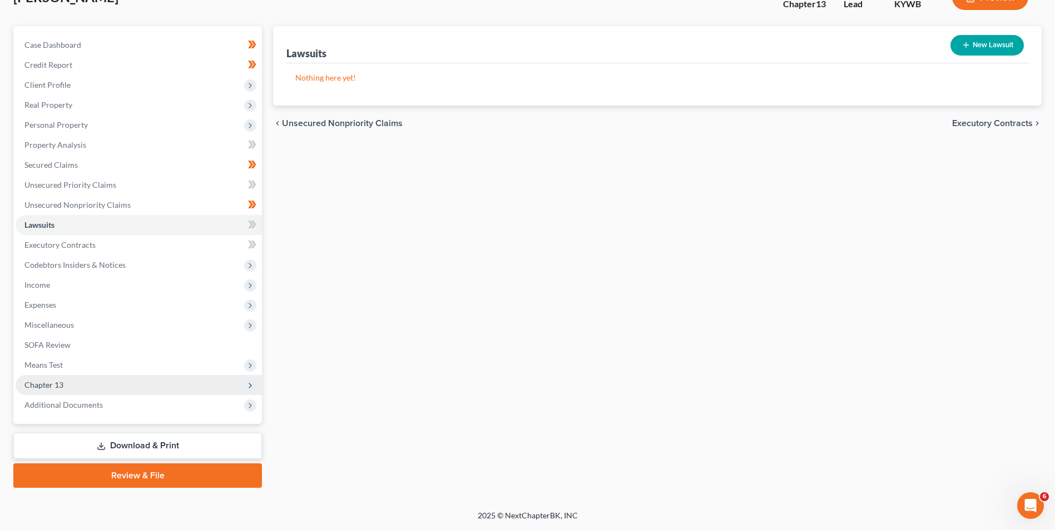
click at [73, 384] on span "Chapter 13" at bounding box center [139, 385] width 246 height 20
